Goal: Navigation & Orientation: Find specific page/section

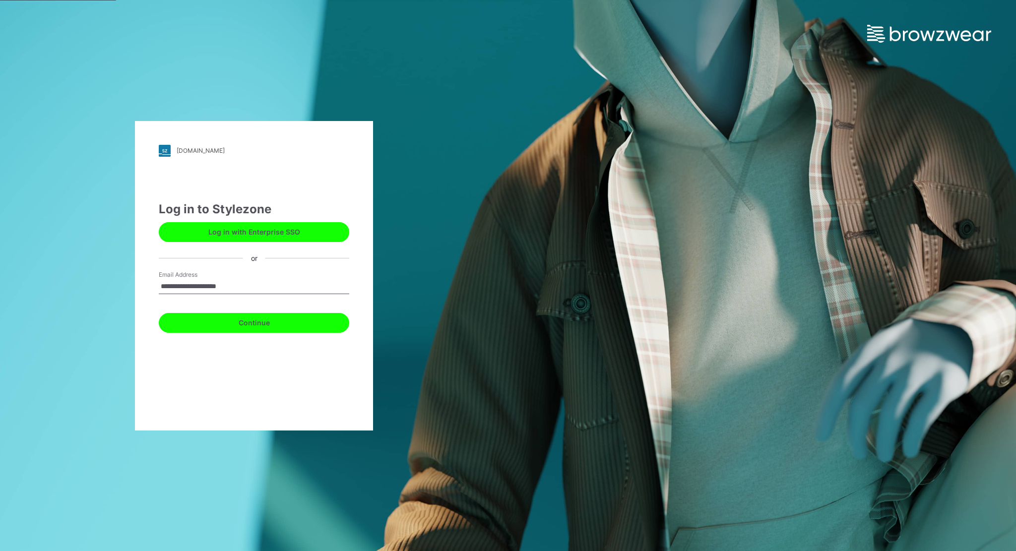
click at [258, 324] on button "Continue" at bounding box center [254, 323] width 191 height 20
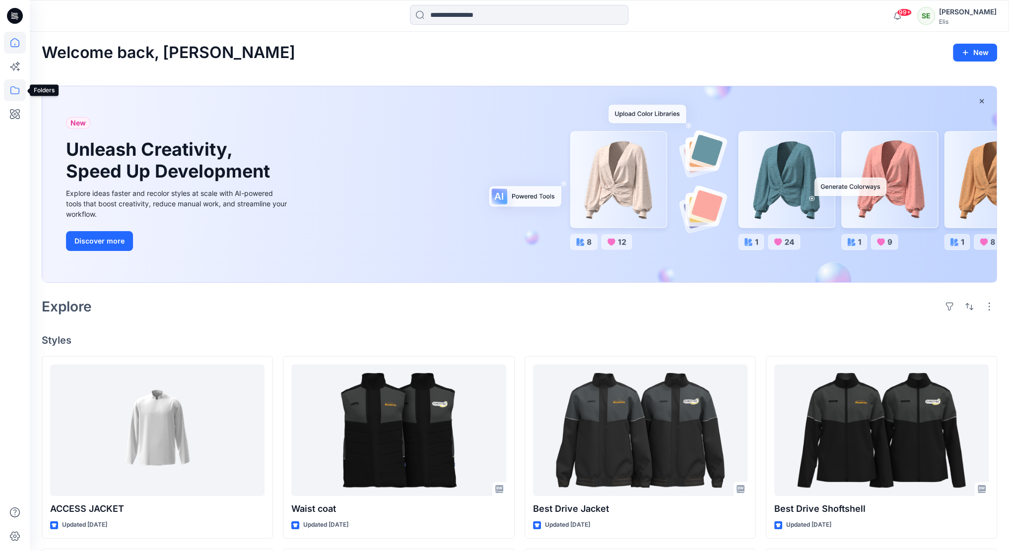
click at [12, 91] on icon at bounding box center [15, 90] width 22 height 22
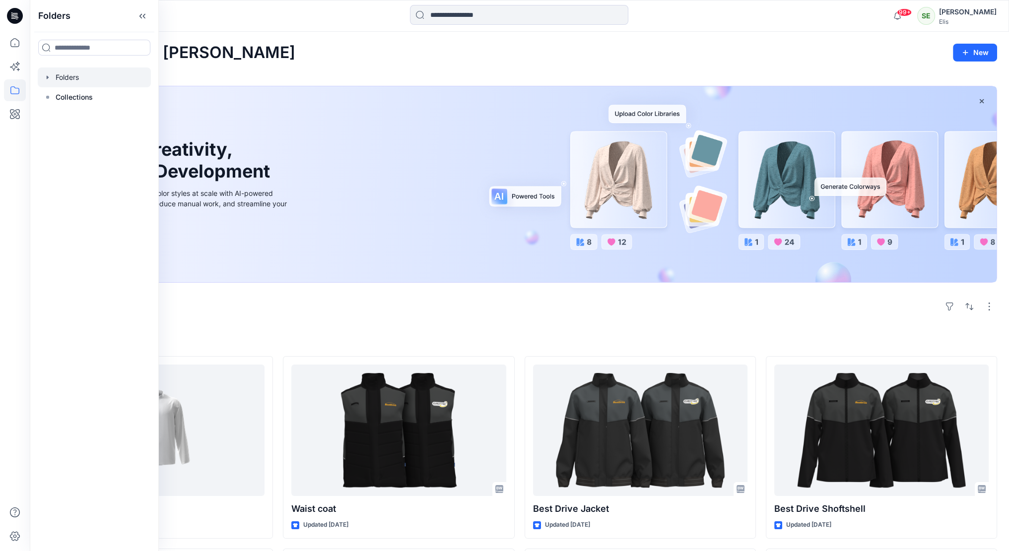
click at [60, 75] on div at bounding box center [94, 77] width 113 height 20
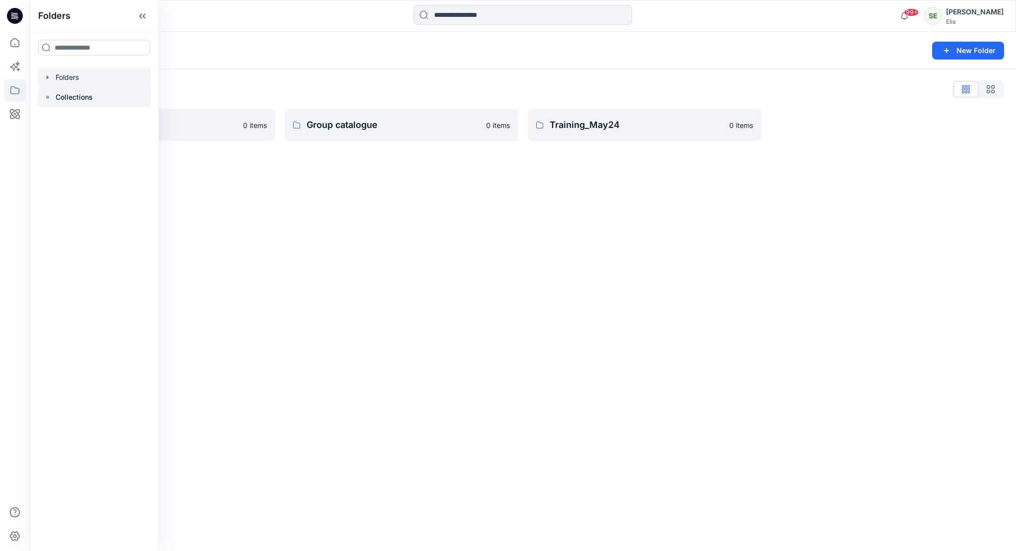
click at [94, 96] on div at bounding box center [94, 97] width 113 height 20
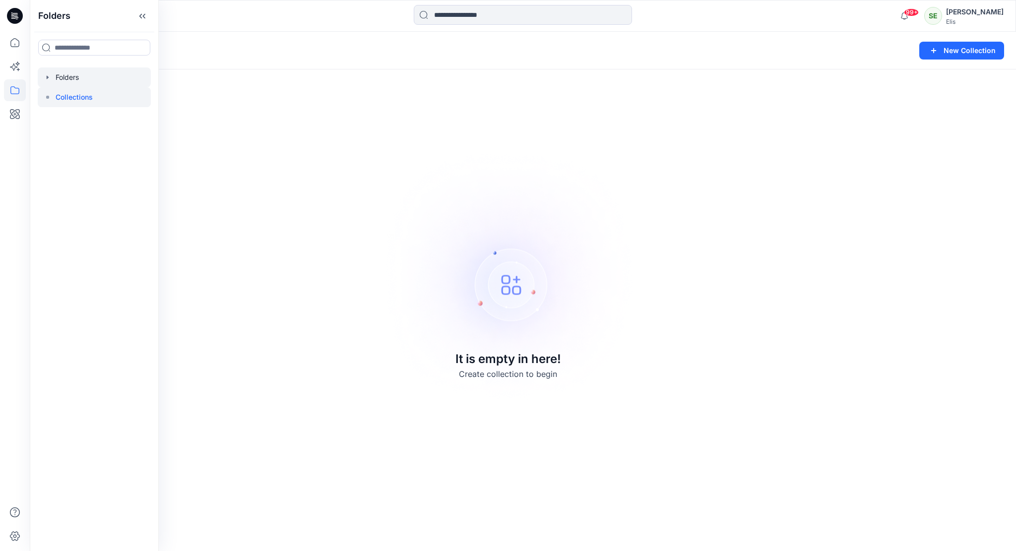
click at [89, 79] on div at bounding box center [94, 77] width 113 height 20
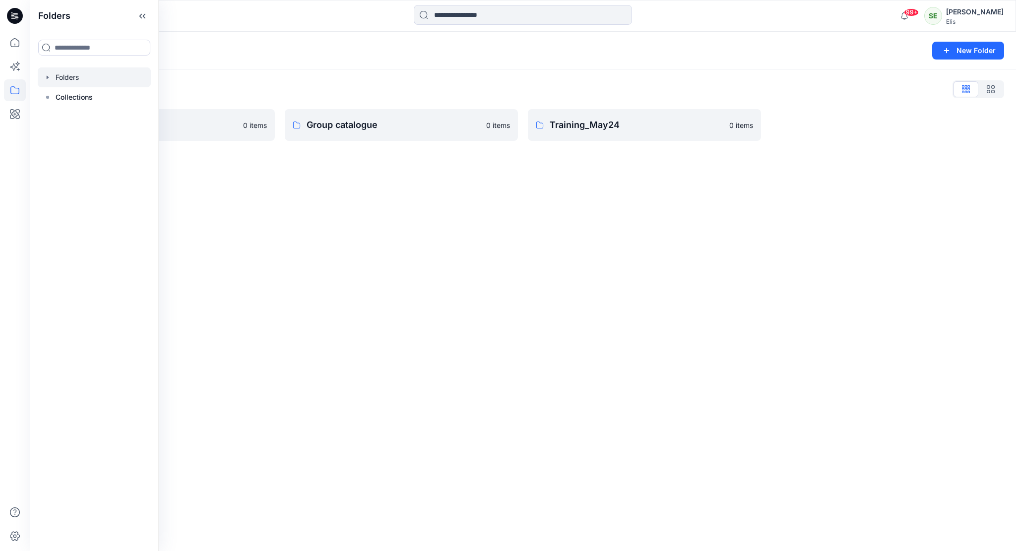
click at [234, 51] on div "Folders" at bounding box center [484, 51] width 885 height 14
click at [56, 51] on p "Folders" at bounding box center [59, 51] width 35 height 14
click at [60, 49] on p "Folders" at bounding box center [59, 51] width 35 height 14
click at [16, 16] on icon at bounding box center [15, 16] width 16 height 16
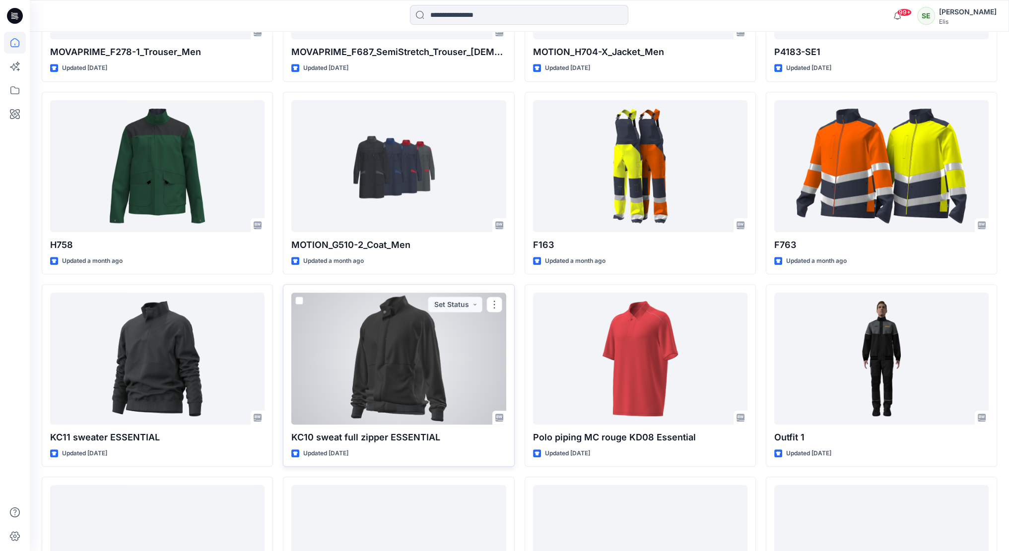
scroll to position [893, 0]
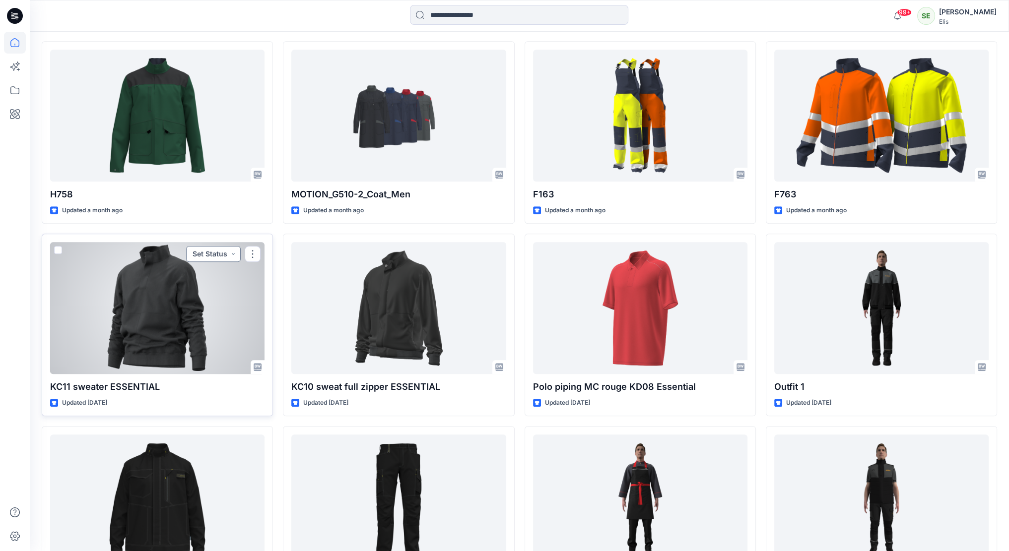
click at [232, 253] on button "Set Status" at bounding box center [213, 254] width 55 height 16
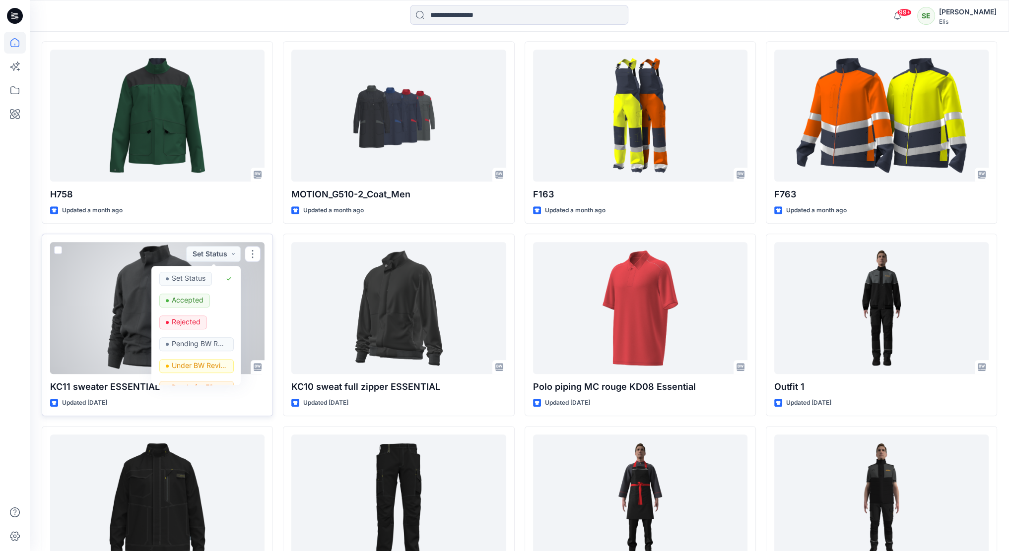
click at [99, 271] on div at bounding box center [157, 308] width 214 height 132
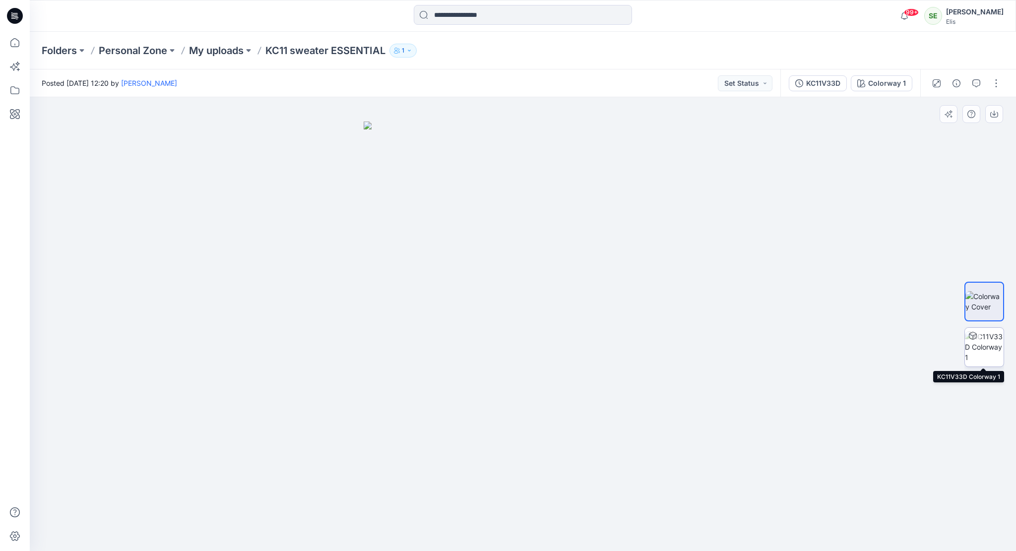
click at [985, 351] on img at bounding box center [984, 346] width 39 height 31
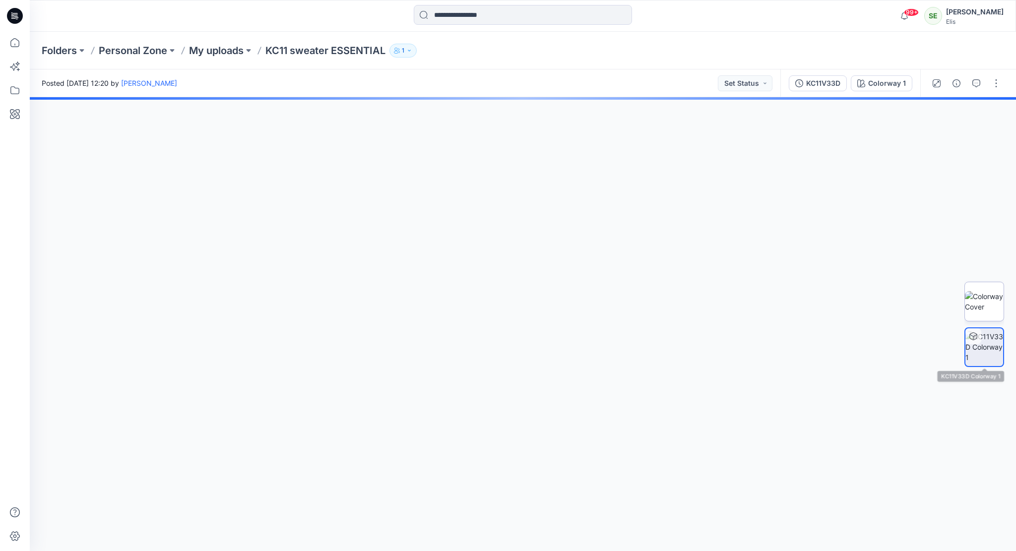
click at [987, 300] on img at bounding box center [984, 301] width 39 height 21
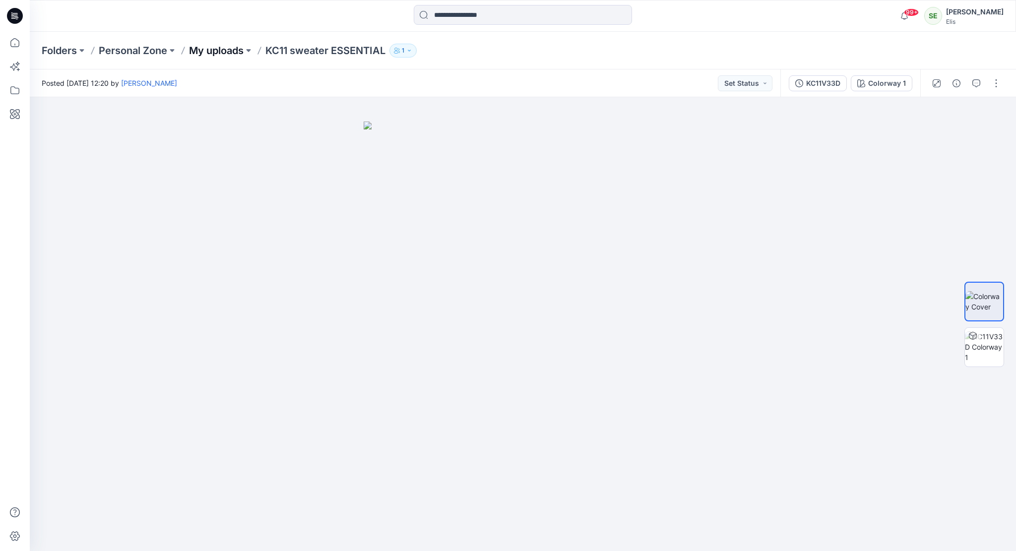
click at [232, 53] on p "My uploads" at bounding box center [216, 51] width 55 height 14
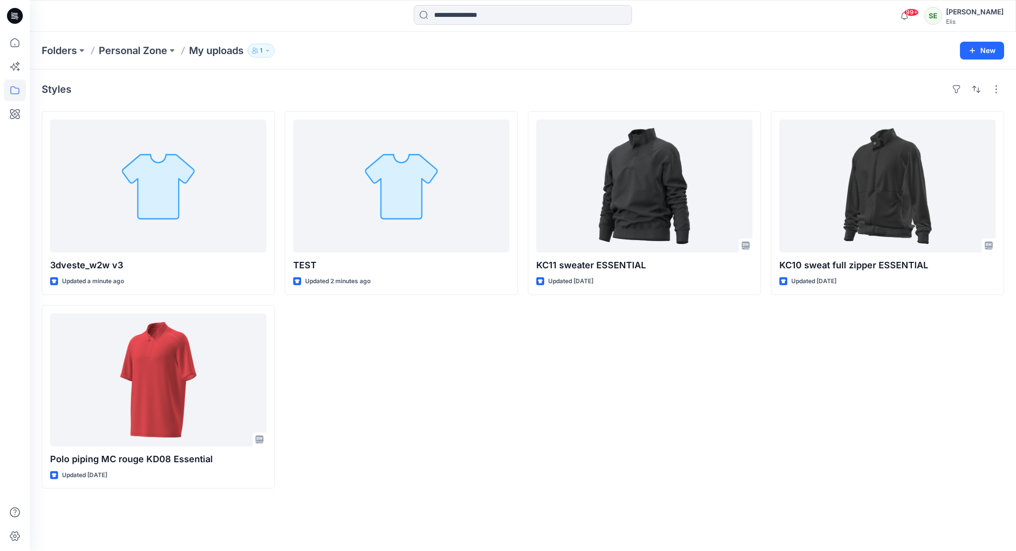
click at [520, 45] on div "Folders Personal Zone My uploads 1" at bounding box center [484, 51] width 885 height 14
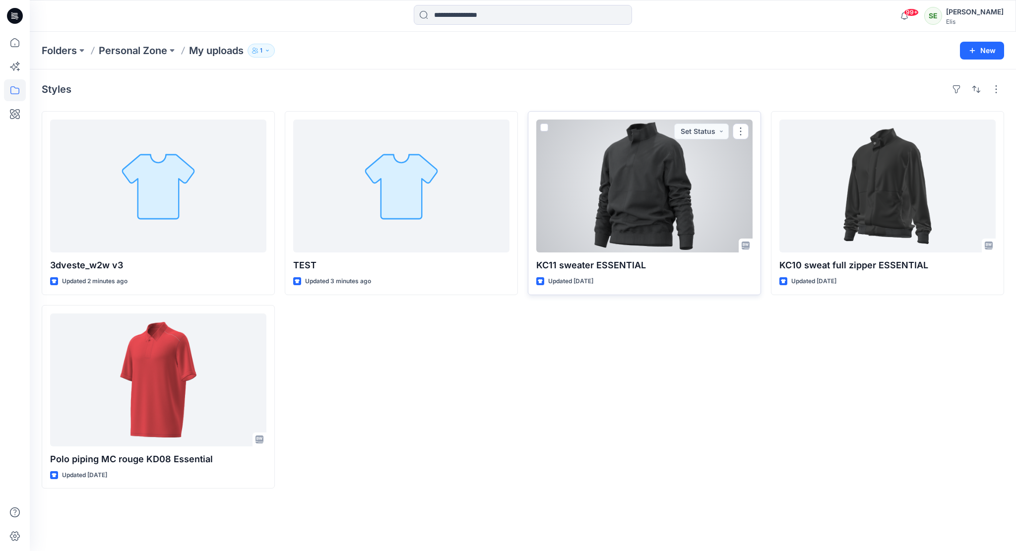
click at [660, 220] on div at bounding box center [644, 186] width 216 height 133
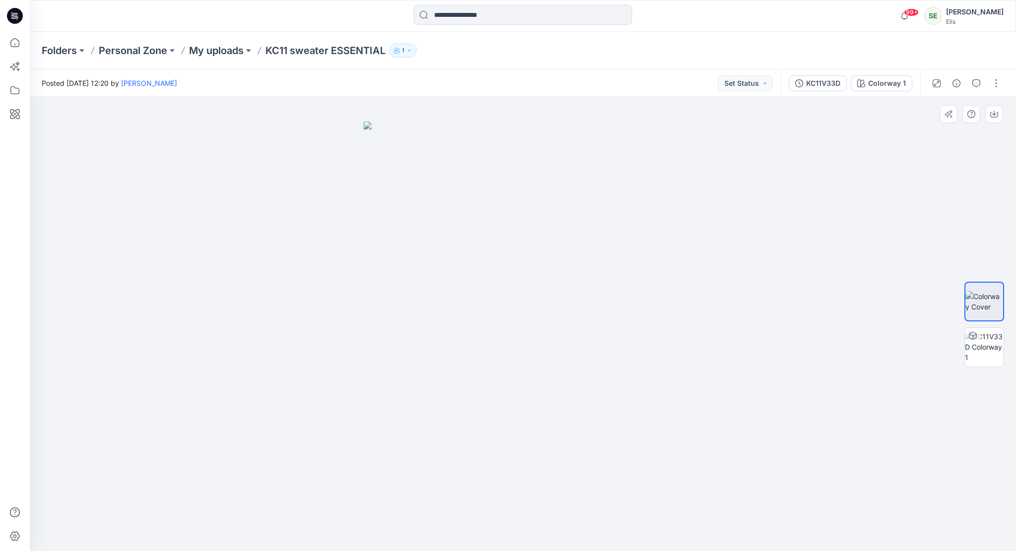
drag, startPoint x: 561, startPoint y: 267, endPoint x: 616, endPoint y: 273, distance: 55.0
click at [616, 273] on img at bounding box center [523, 337] width 319 height 430
